Goal: Find contact information: Find contact information

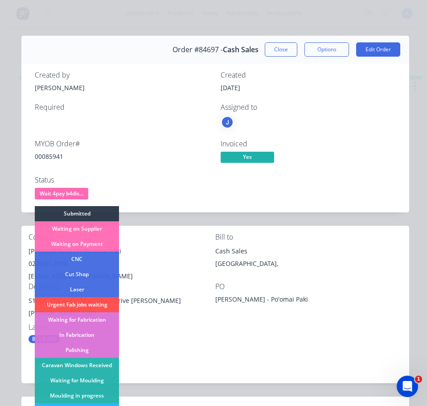
scroll to position [0, 409]
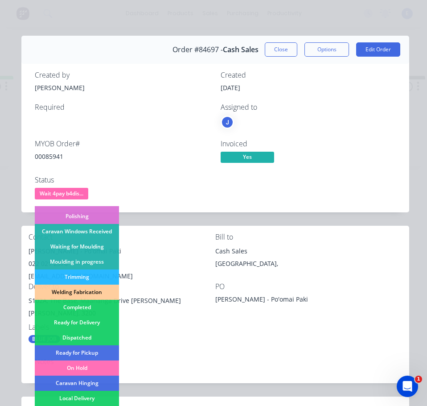
click at [87, 336] on div "Dispatched" at bounding box center [77, 337] width 84 height 15
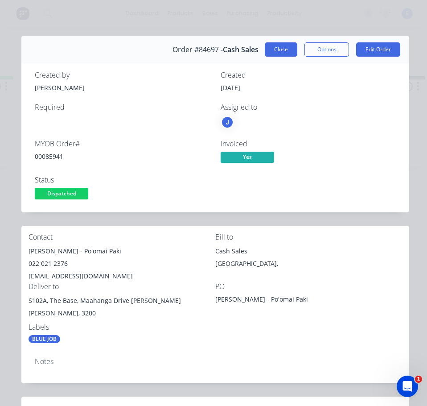
click at [276, 51] on button "Close" at bounding box center [281, 49] width 33 height 14
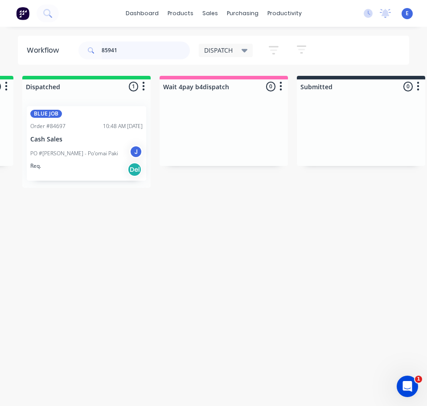
click at [125, 48] on input "85941" at bounding box center [146, 50] width 88 height 18
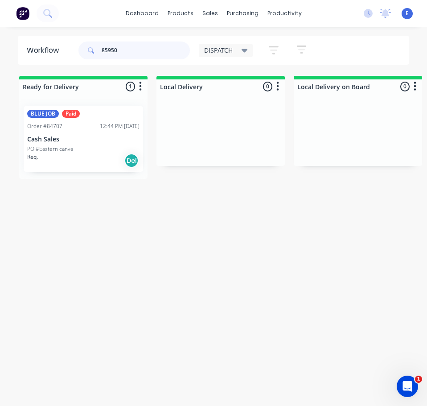
type input "85950"
click at [85, 158] on div "Req. Del" at bounding box center [83, 160] width 112 height 15
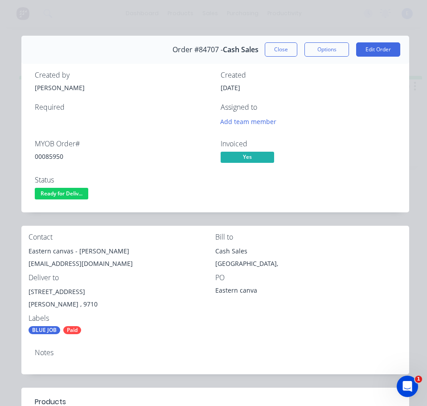
click at [50, 155] on div "00085950" at bounding box center [122, 156] width 175 height 9
copy div "00085950"
drag, startPoint x: 72, startPoint y: 251, endPoint x: 28, endPoint y: 250, distance: 44.1
click at [28, 250] on div "Contact Eastern canvas - [PERSON_NAME] [PERSON_NAME][EMAIL_ADDRESS][DOMAIN_NAME…" at bounding box center [215, 283] width 388 height 116
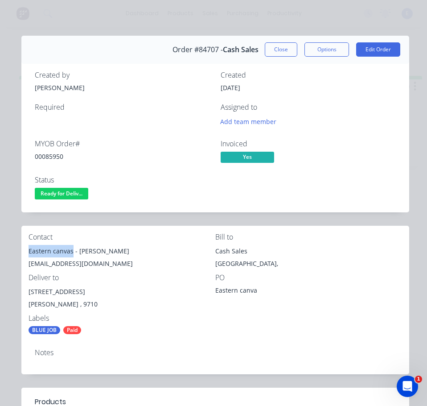
copy div "Eastern canvas"
drag, startPoint x: 79, startPoint y: 253, endPoint x: 69, endPoint y: 254, distance: 10.3
click at [105, 252] on div "Eastern canvas - [PERSON_NAME]" at bounding box center [122, 251] width 187 height 12
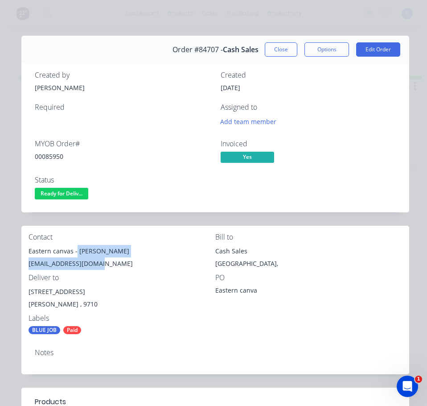
drag, startPoint x: 76, startPoint y: 251, endPoint x: 109, endPoint y: 254, distance: 32.7
click at [121, 257] on div "Eastern canvas - [PERSON_NAME] [PERSON_NAME][EMAIL_ADDRESS][DOMAIN_NAME]" at bounding box center [122, 259] width 187 height 29
drag, startPoint x: 114, startPoint y: 260, endPoint x: 84, endPoint y: 250, distance: 32.1
click at [114, 260] on div "[EMAIL_ADDRESS][DOMAIN_NAME]" at bounding box center [122, 263] width 187 height 12
click at [100, 251] on div "Eastern canvas - [PERSON_NAME]" at bounding box center [122, 251] width 187 height 12
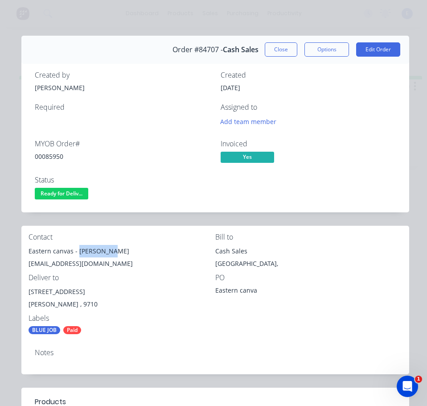
drag, startPoint x: 77, startPoint y: 250, endPoint x: 95, endPoint y: 251, distance: 18.3
click at [111, 253] on div "Eastern canvas - [PERSON_NAME]" at bounding box center [122, 251] width 187 height 12
copy div "[PERSON_NAME]"
click at [59, 261] on div "[EMAIL_ADDRESS][DOMAIN_NAME]" at bounding box center [122, 263] width 187 height 12
click at [58, 260] on div "[EMAIL_ADDRESS][DOMAIN_NAME]" at bounding box center [122, 263] width 187 height 12
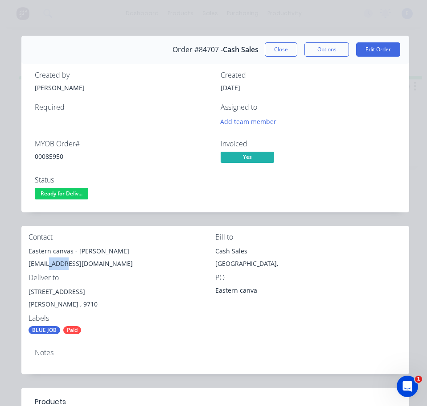
click at [58, 260] on div "[EMAIL_ADDRESS][DOMAIN_NAME]" at bounding box center [122, 263] width 187 height 12
drag, startPoint x: 58, startPoint y: 260, endPoint x: 64, endPoint y: 264, distance: 7.0
click at [64, 264] on div "[EMAIL_ADDRESS][DOMAIN_NAME]" at bounding box center [122, 263] width 187 height 12
click at [64, 265] on div "[EMAIL_ADDRESS][DOMAIN_NAME]" at bounding box center [122, 263] width 187 height 12
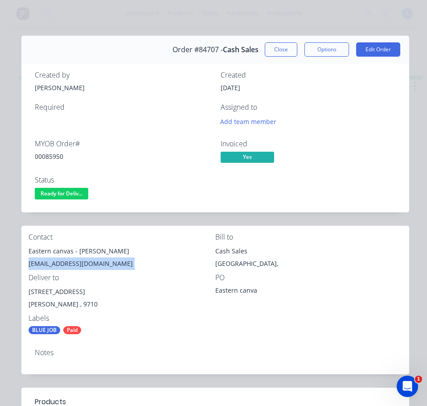
copy div "[EMAIL_ADDRESS][DOMAIN_NAME]"
click at [54, 287] on div "[STREET_ADDRESS]" at bounding box center [122, 291] width 187 height 12
click at [54, 288] on div "[STREET_ADDRESS]" at bounding box center [122, 291] width 187 height 12
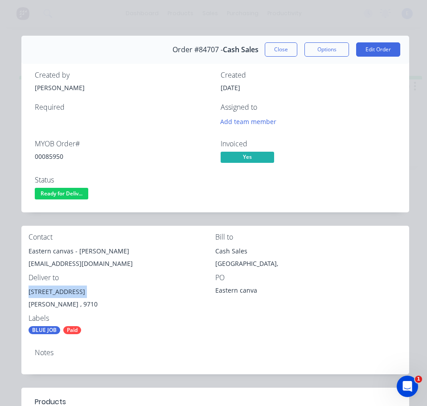
click at [54, 288] on div "[STREET_ADDRESS]" at bounding box center [122, 291] width 187 height 12
copy div "[STREET_ADDRESS]"
click at [142, 305] on div "[PERSON_NAME] , 9710" at bounding box center [122, 304] width 187 height 12
